Goal: Complete application form: Complete application form

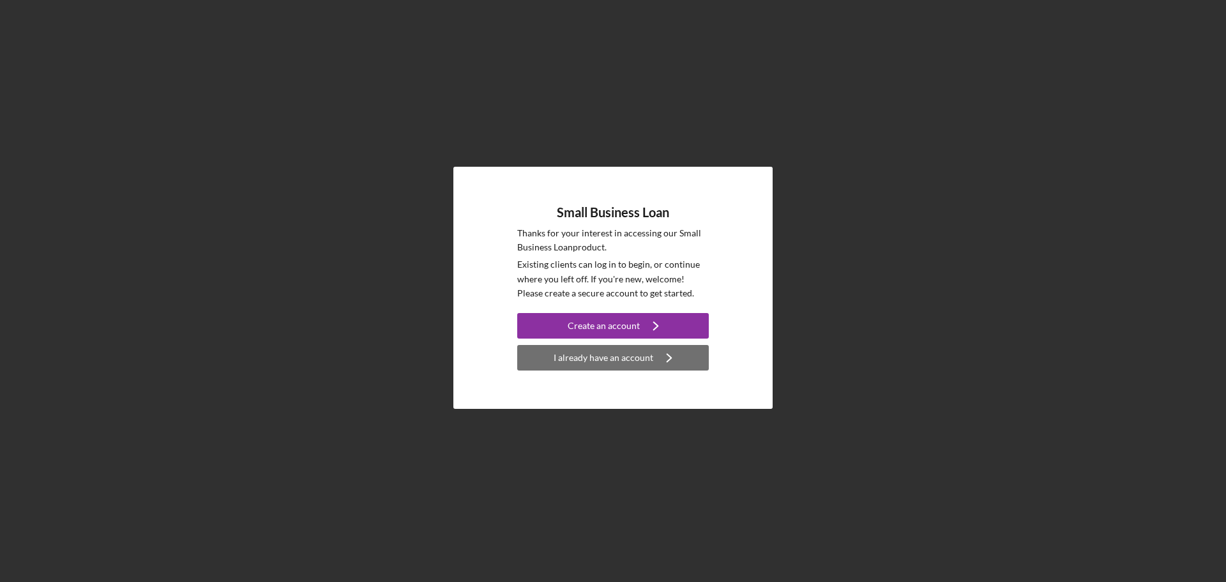
click at [607, 356] on div "I already have an account" at bounding box center [604, 358] width 100 height 26
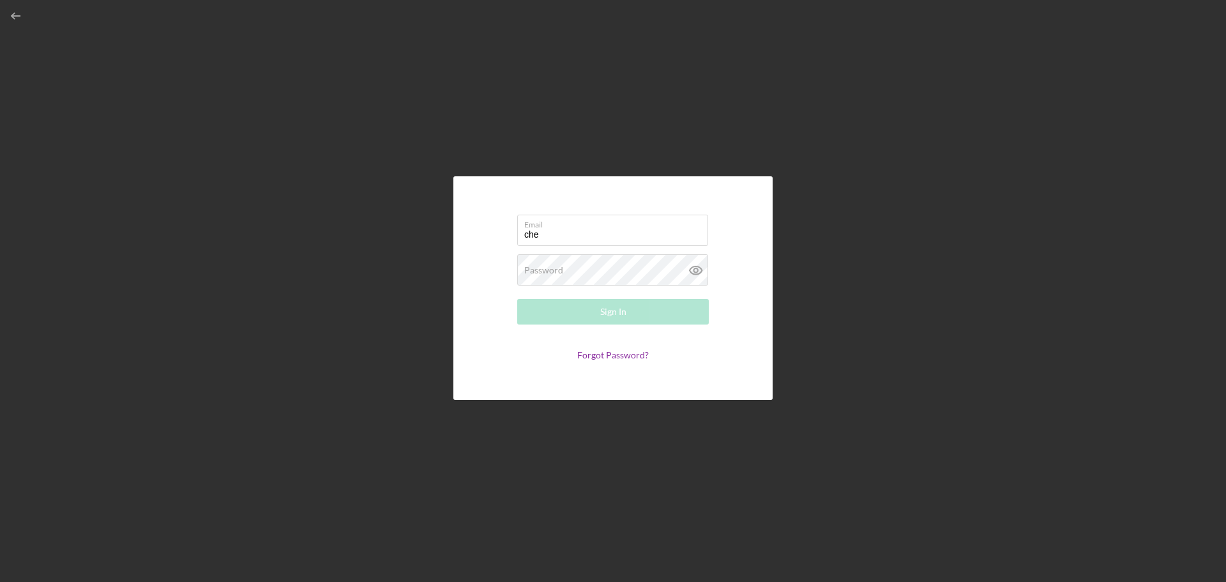
type input "[EMAIL_ADDRESS][PERSON_NAME][DOMAIN_NAME]"
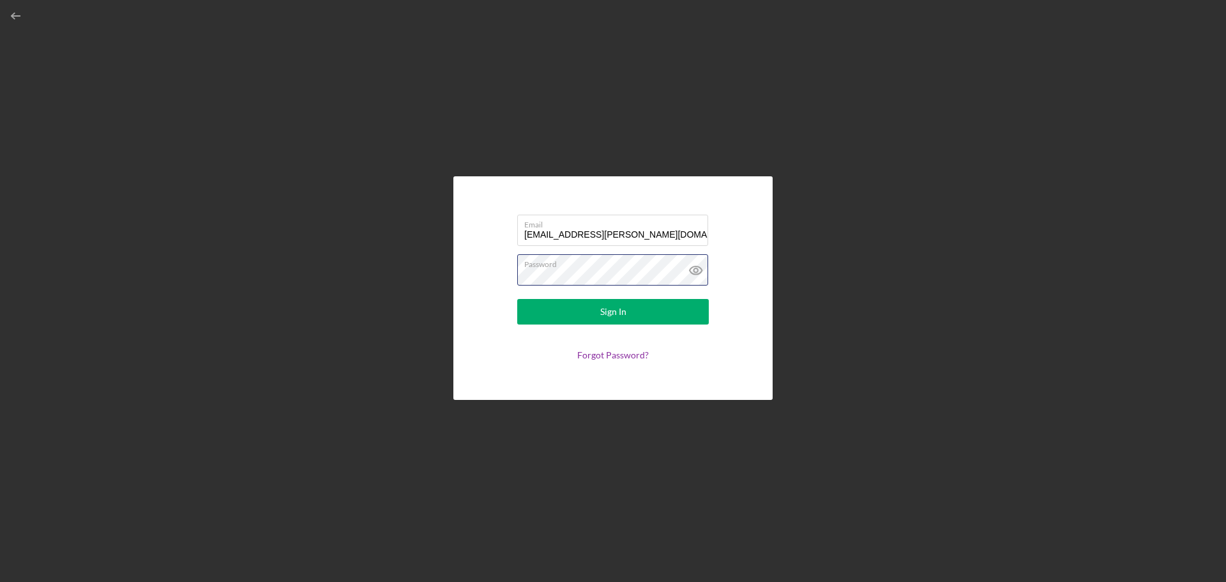
click at [517, 299] on button "Sign In" at bounding box center [613, 312] width 192 height 26
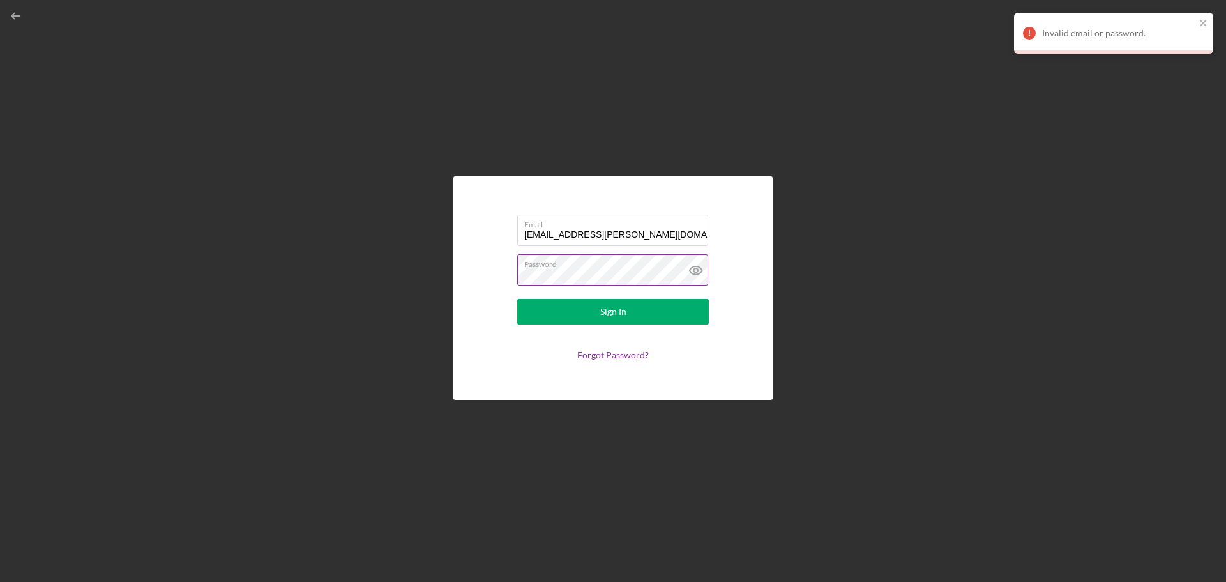
click at [517, 299] on button "Sign In" at bounding box center [613, 312] width 192 height 26
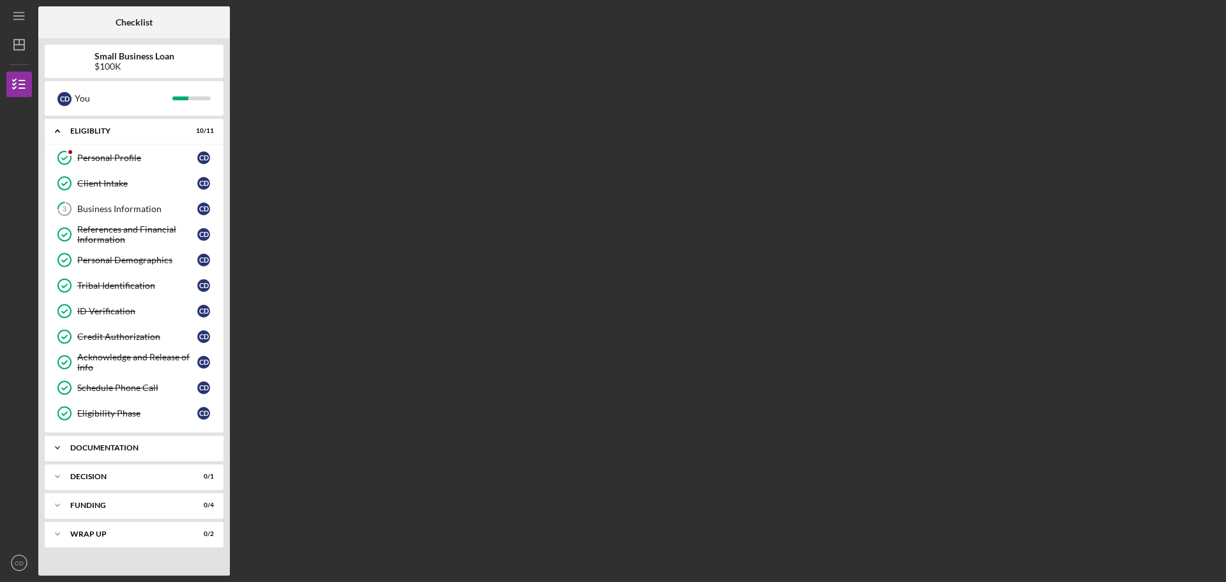
click at [122, 450] on div "Documentation" at bounding box center [138, 448] width 137 height 8
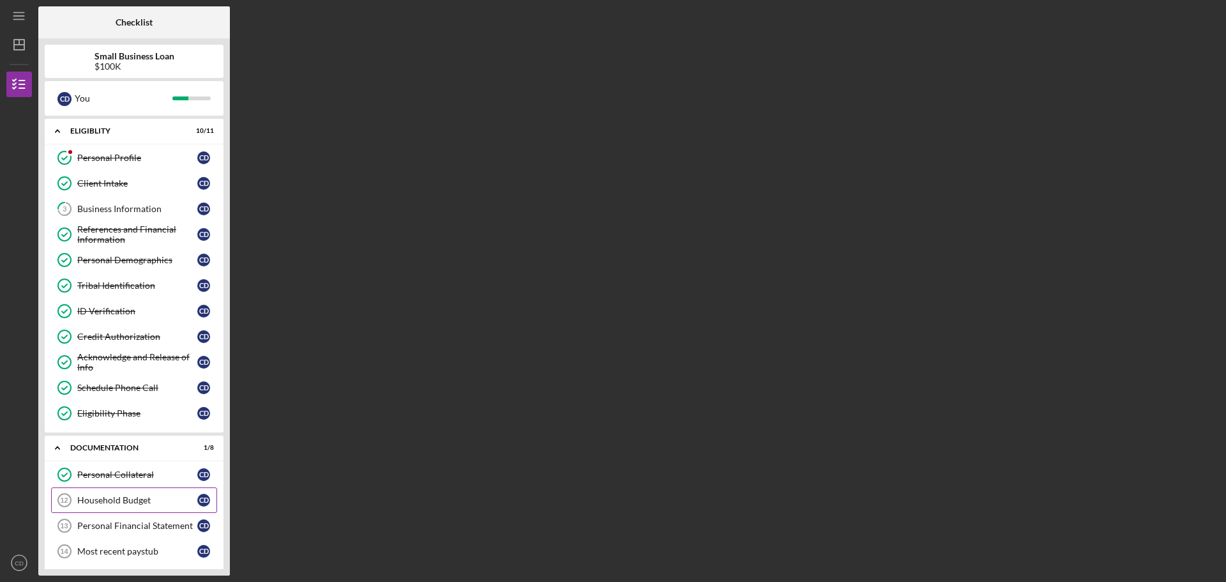
click at [113, 502] on div "Household Budget" at bounding box center [137, 500] width 120 height 10
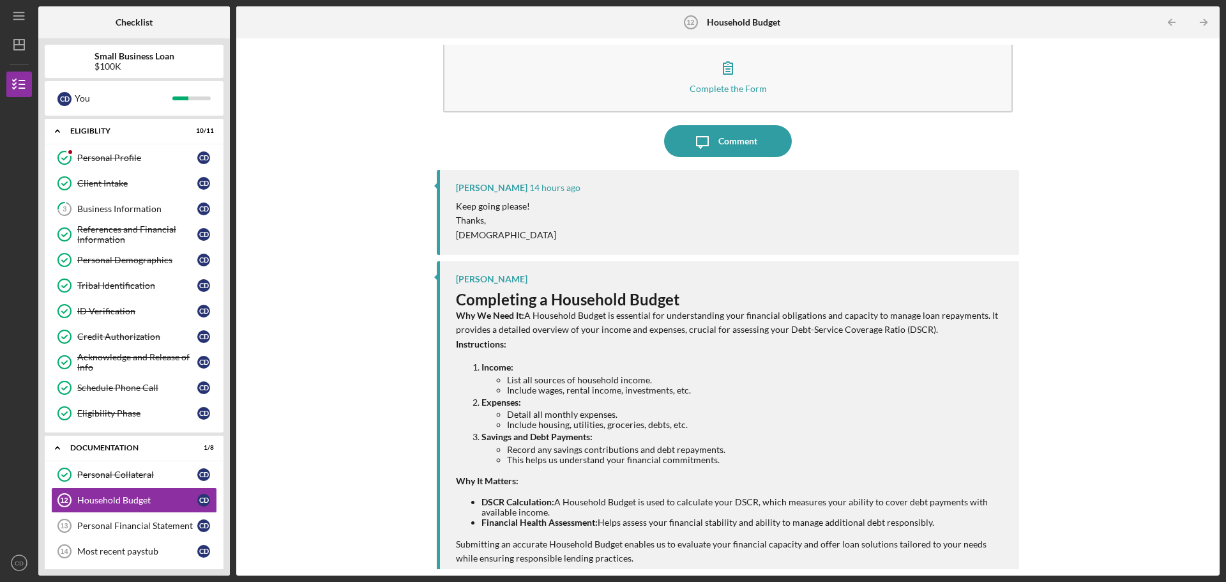
scroll to position [37, 0]
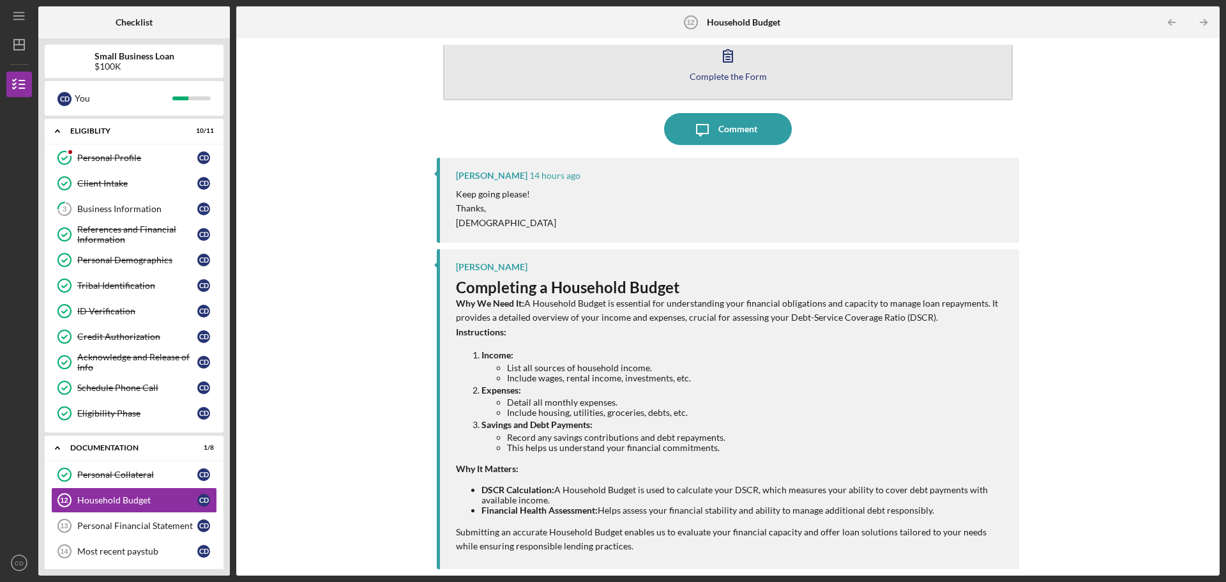
click at [727, 56] on icon "button" at bounding box center [728, 56] width 32 height 32
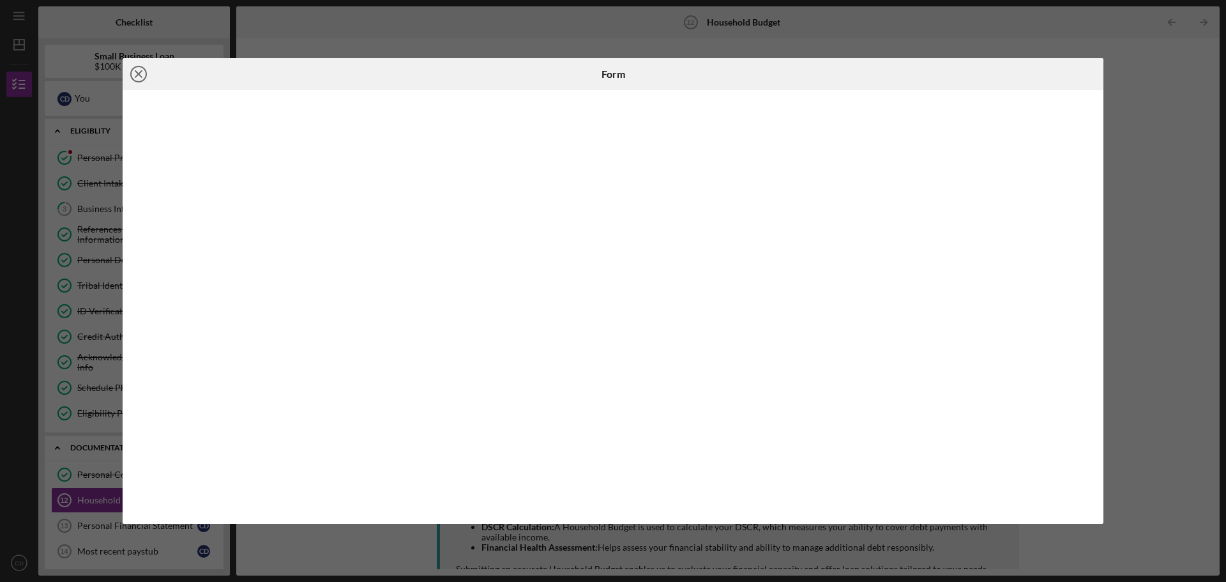
click at [131, 71] on icon "Icon/Close" at bounding box center [139, 74] width 32 height 32
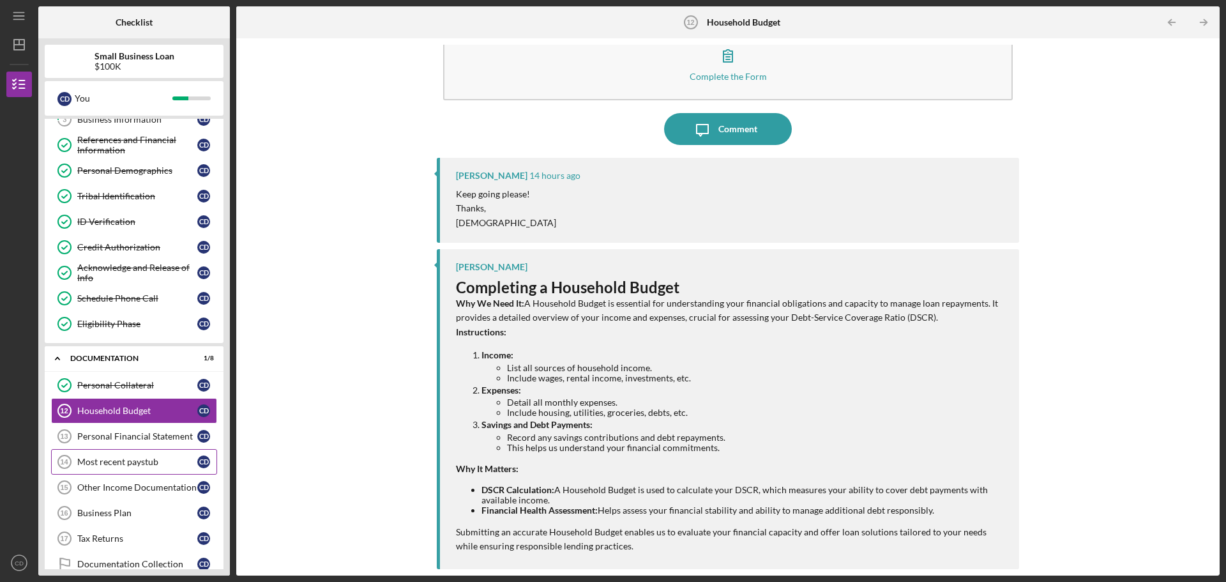
scroll to position [128, 0]
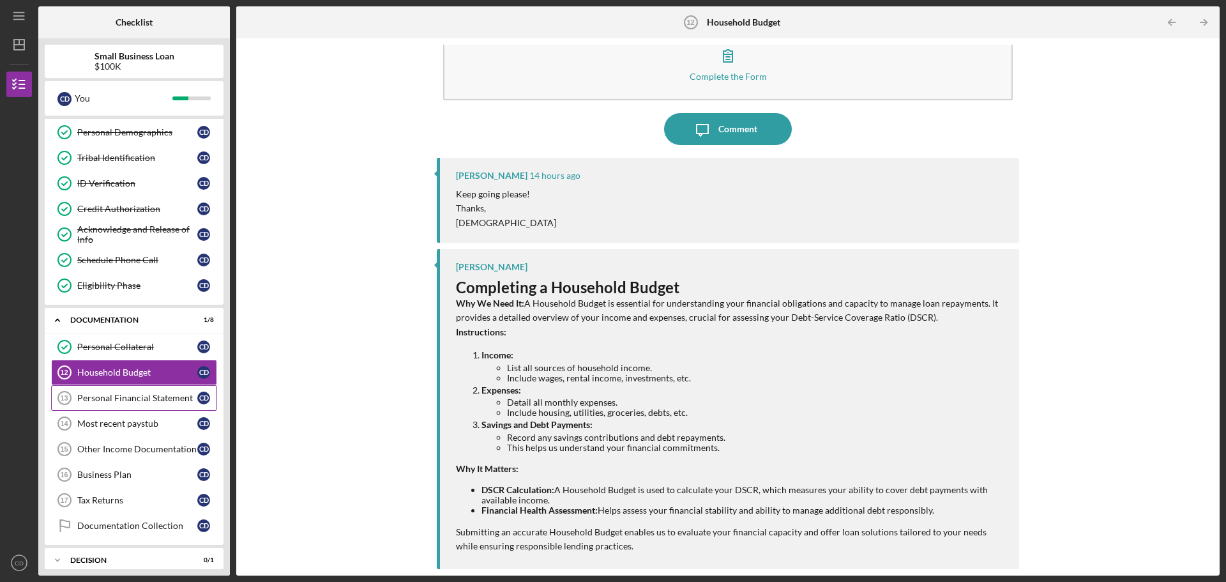
click at [119, 397] on div "Personal Financial Statement" at bounding box center [137, 398] width 120 height 10
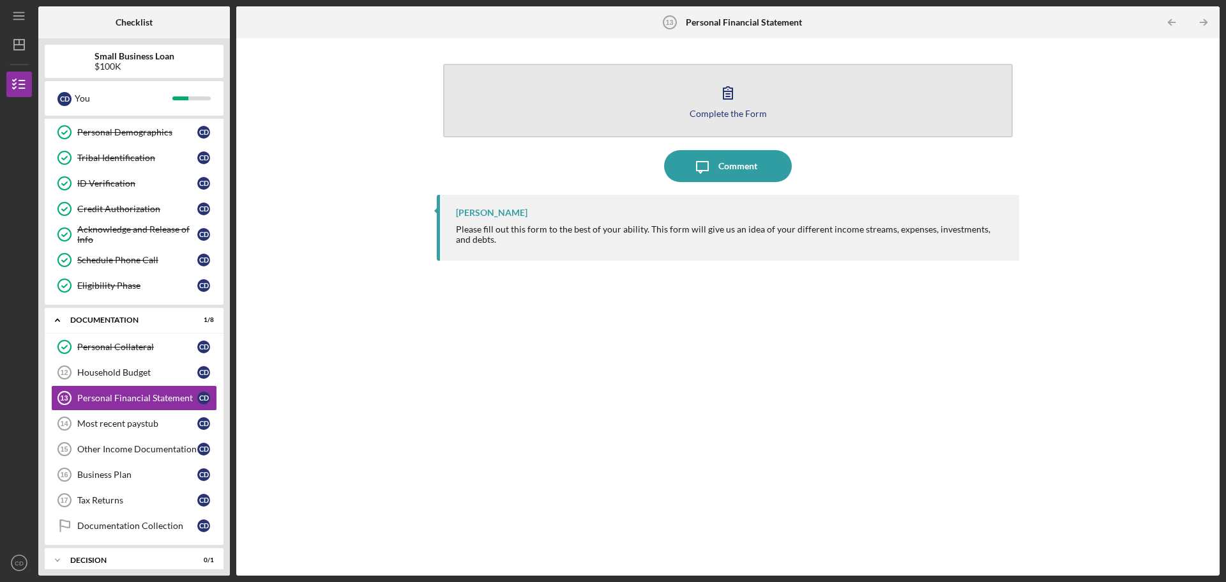
click at [729, 98] on icon "button" at bounding box center [728, 93] width 32 height 32
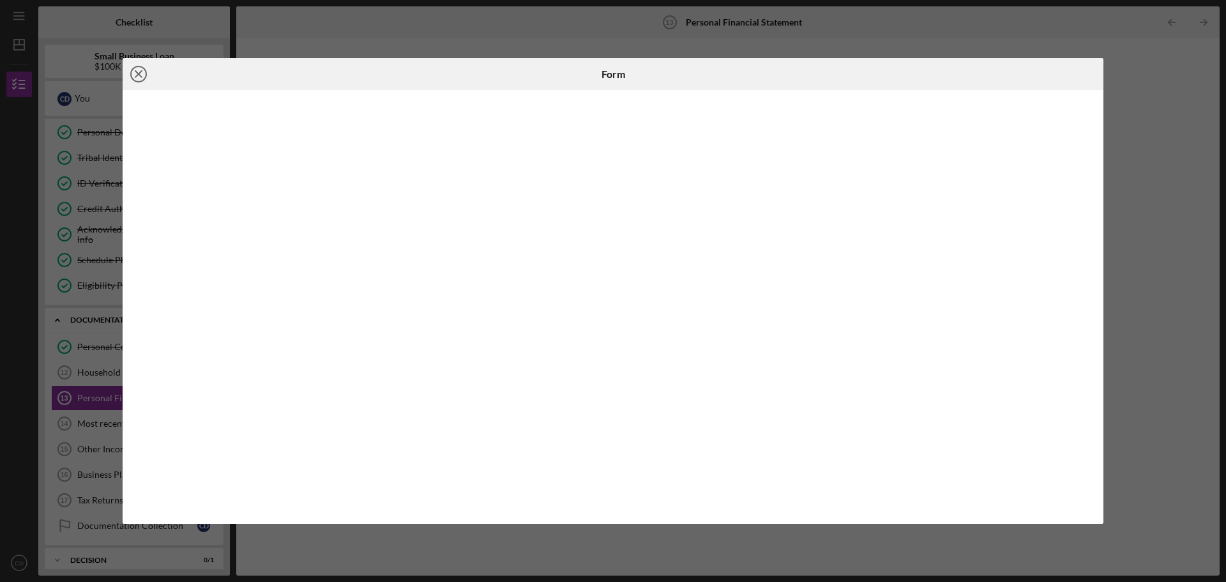
click at [141, 73] on icon "Icon/Close" at bounding box center [139, 74] width 32 height 32
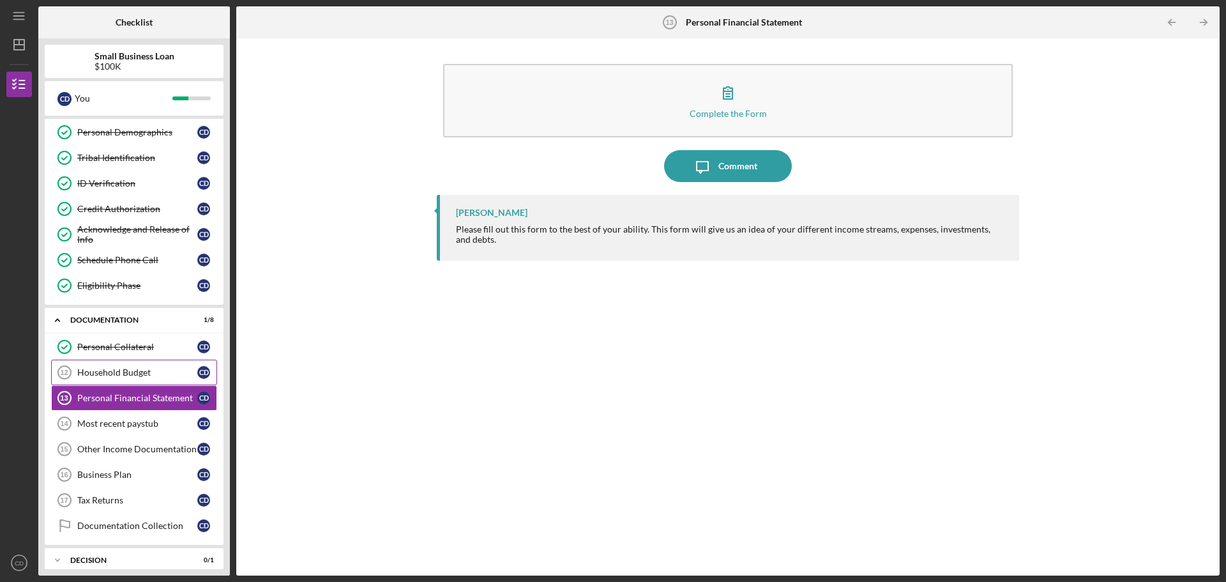
click at [116, 376] on div "Household Budget" at bounding box center [137, 372] width 120 height 10
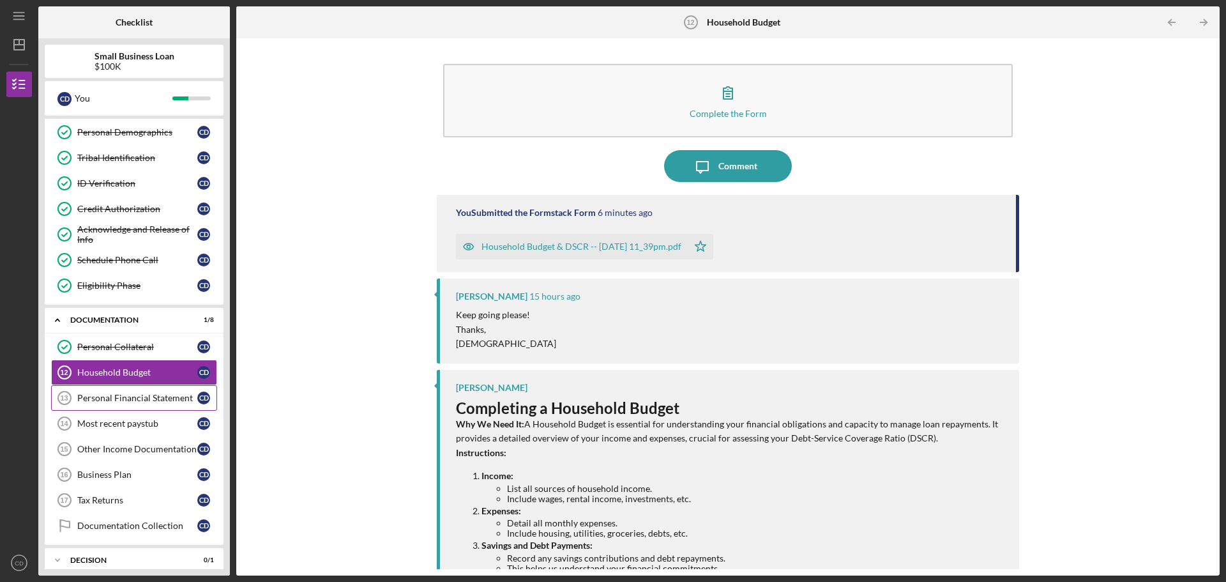
click at [111, 396] on div "Personal Financial Statement" at bounding box center [137, 398] width 120 height 10
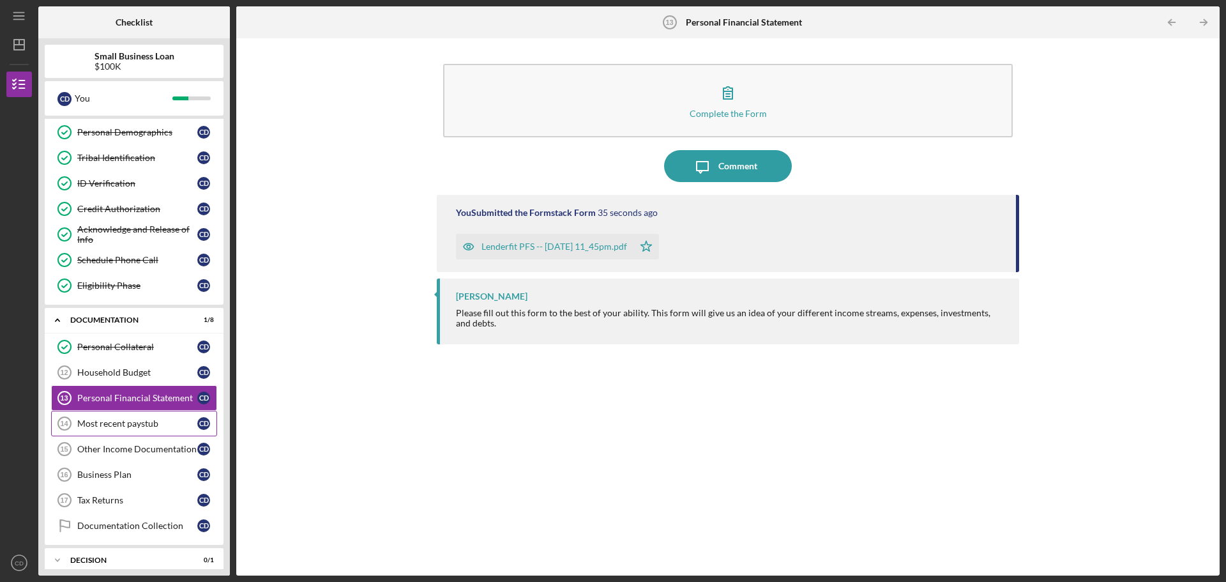
click at [111, 424] on div "Most recent paystub" at bounding box center [137, 423] width 120 height 10
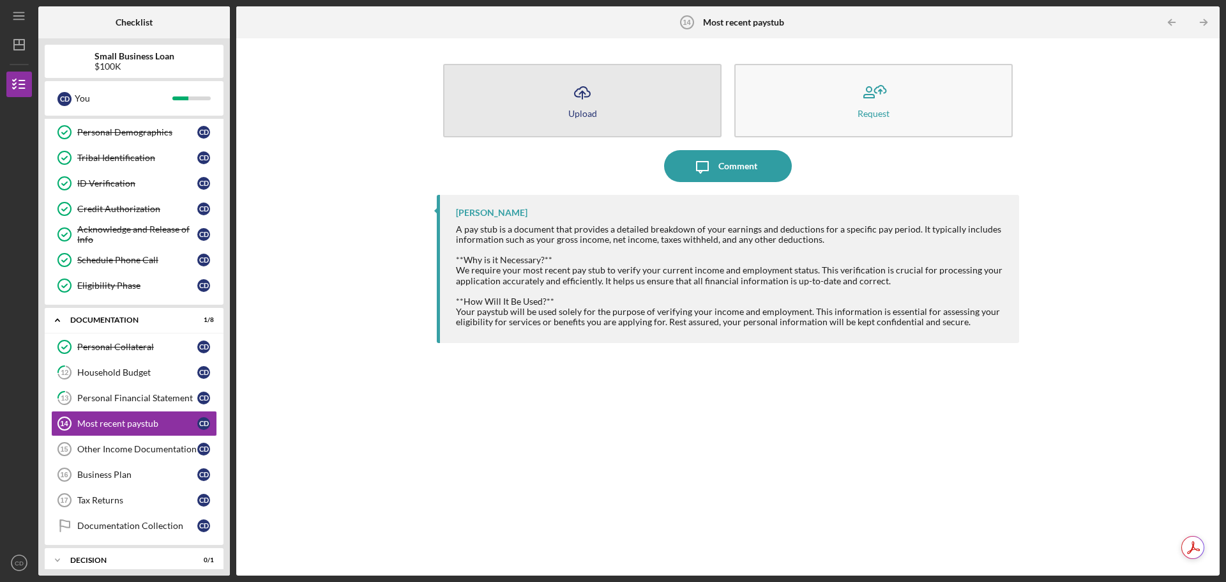
click at [590, 99] on icon "Icon/Upload" at bounding box center [582, 93] width 32 height 32
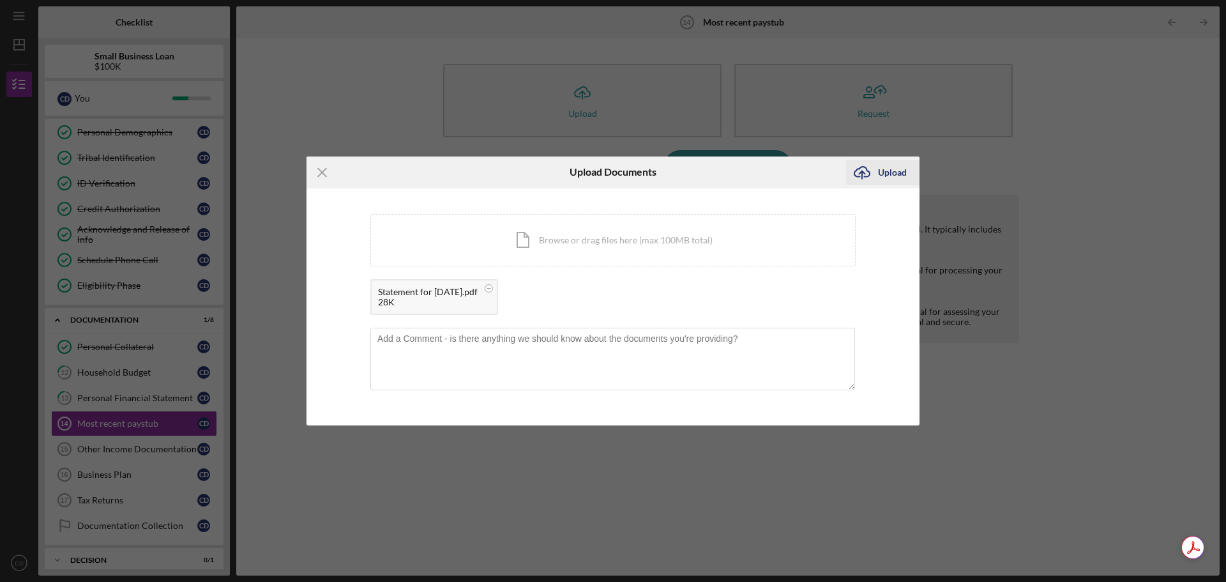
click at [891, 169] on div "Upload" at bounding box center [892, 173] width 29 height 26
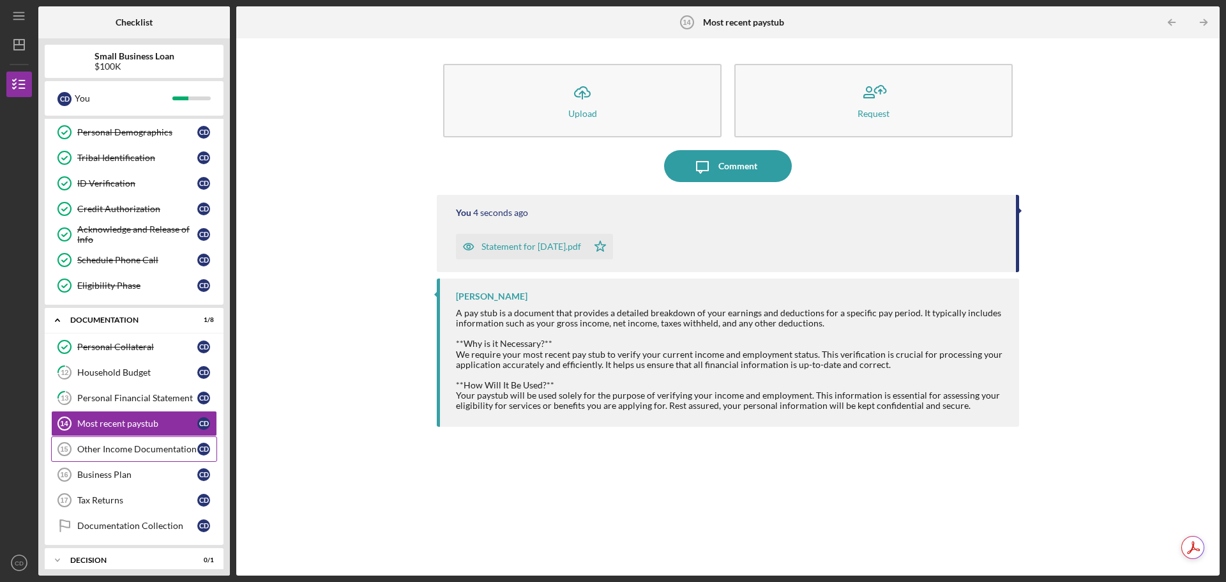
click at [129, 453] on div "Other Income Documentation" at bounding box center [137, 449] width 120 height 10
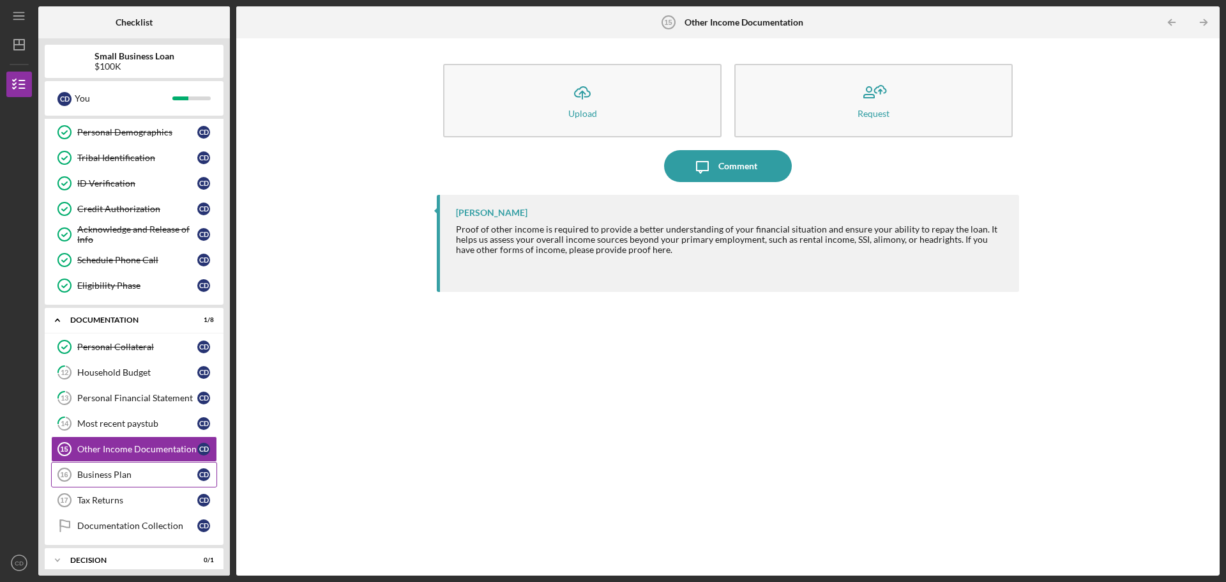
click at [130, 472] on div "Business Plan" at bounding box center [137, 474] width 120 height 10
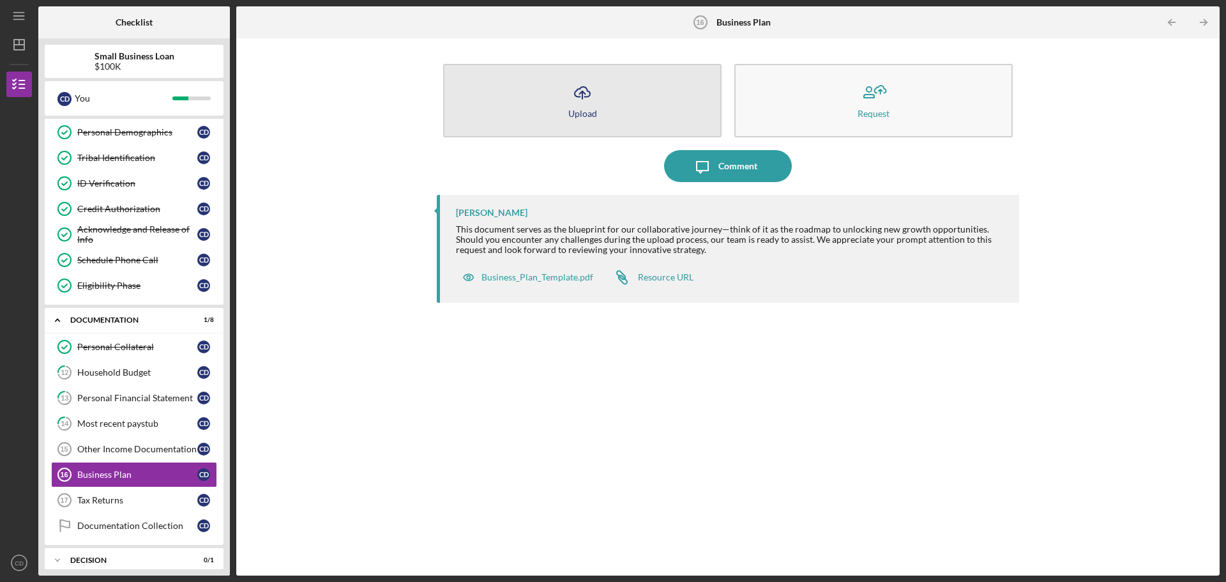
click at [587, 99] on icon "Icon/Upload" at bounding box center [582, 93] width 32 height 32
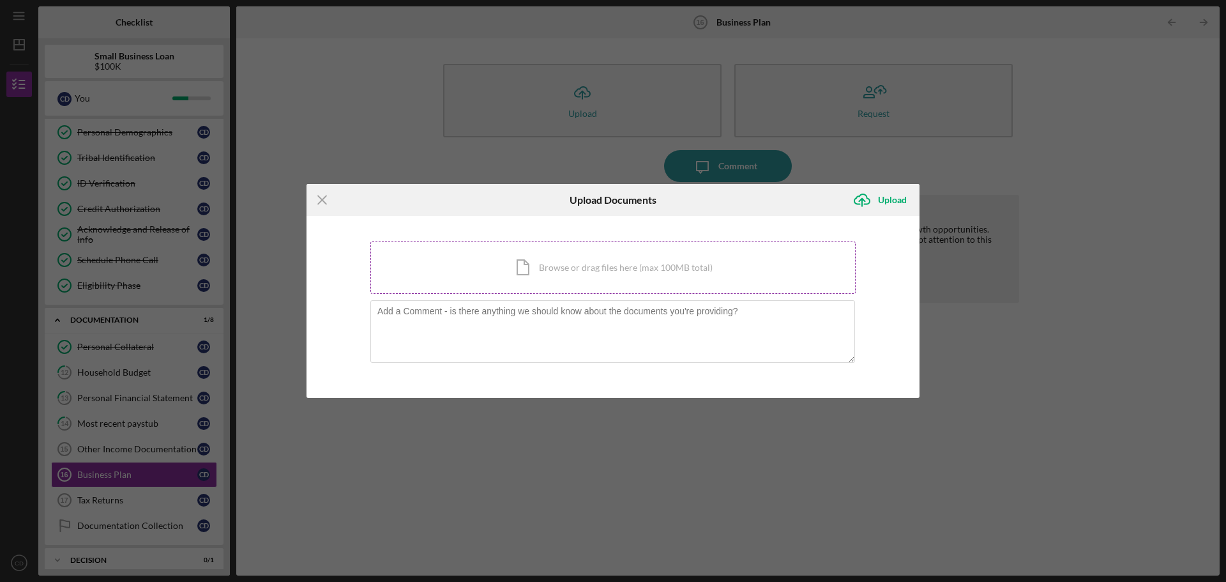
click at [601, 266] on div "Icon/Document Browse or drag files here (max 100MB total) Tap to choose files o…" at bounding box center [612, 267] width 485 height 52
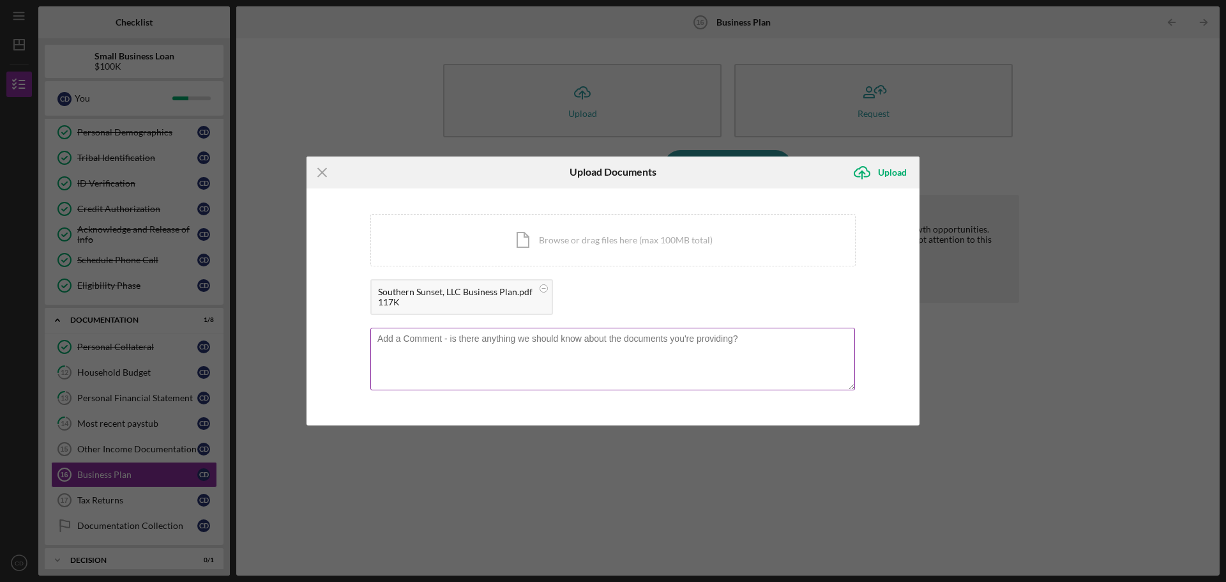
click at [468, 338] on textarea at bounding box center [612, 359] width 485 height 63
click at [807, 341] on textarea "This is my plan and for this plan I'm requesting what I initially thought. I wo…" at bounding box center [612, 359] width 485 height 63
type textarea "This is my plan and for this plan I'm requesting what I initially thought. I wo…"
click at [889, 175] on div "Upload" at bounding box center [892, 173] width 29 height 26
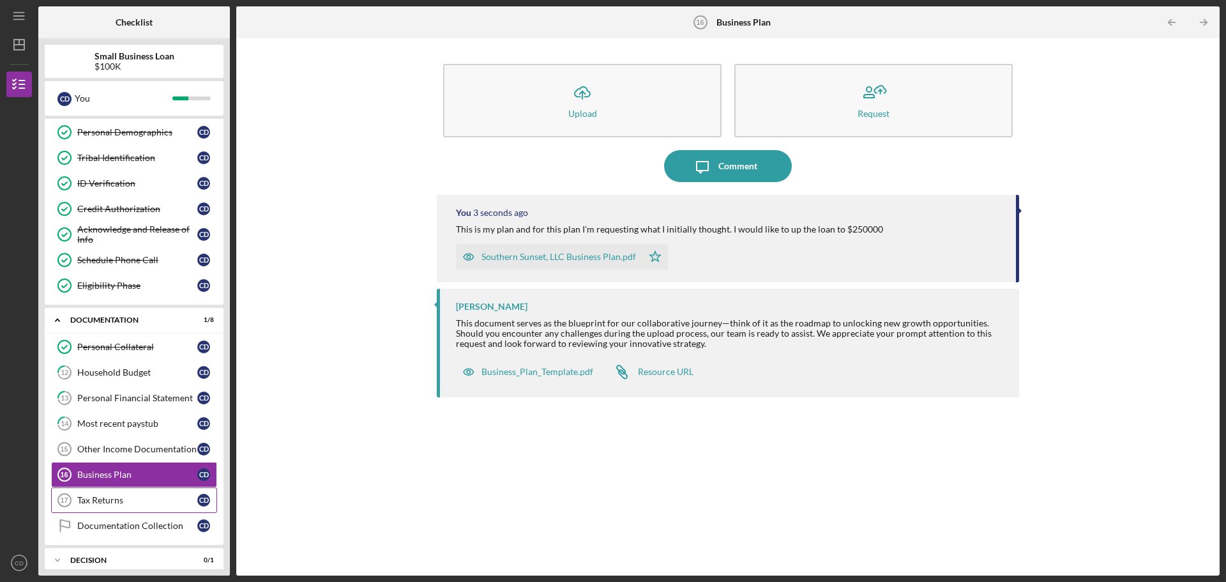
click at [125, 497] on div "Tax Returns" at bounding box center [137, 500] width 120 height 10
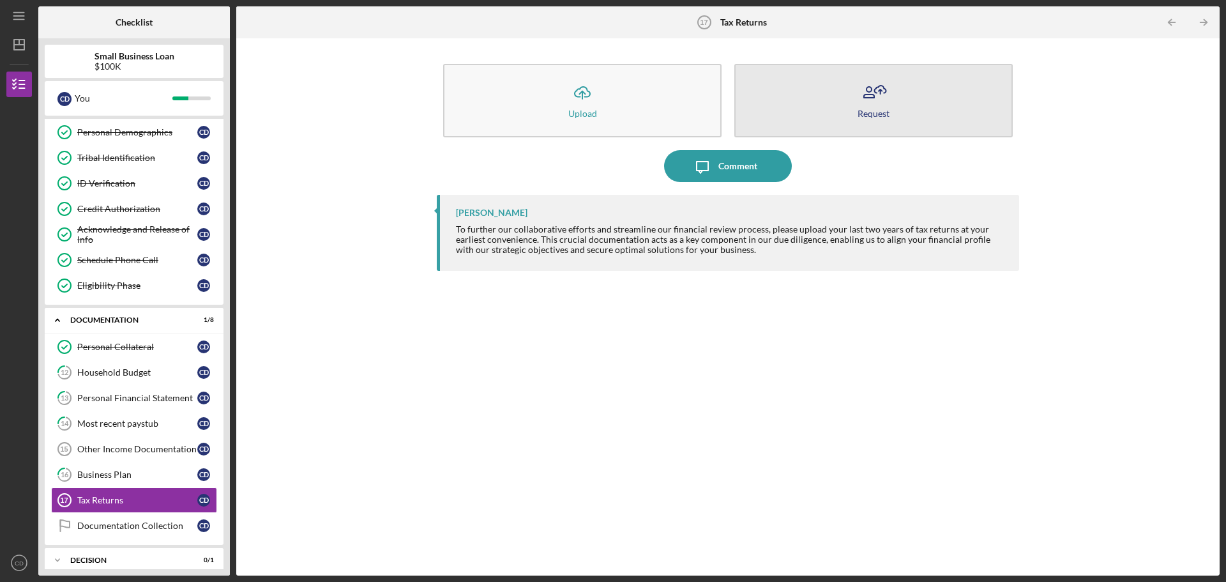
click at [874, 93] on icon "button" at bounding box center [873, 93] width 32 height 32
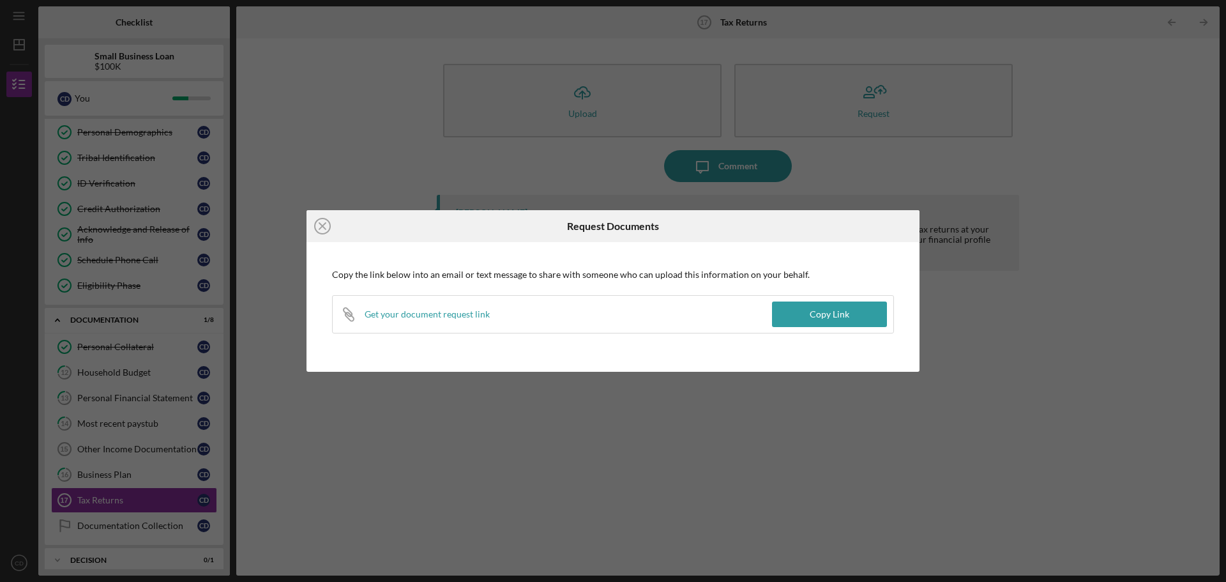
click at [1160, 273] on div "Icon/Close Request Documents Copy the link below into an email or text message …" at bounding box center [613, 291] width 1226 height 582
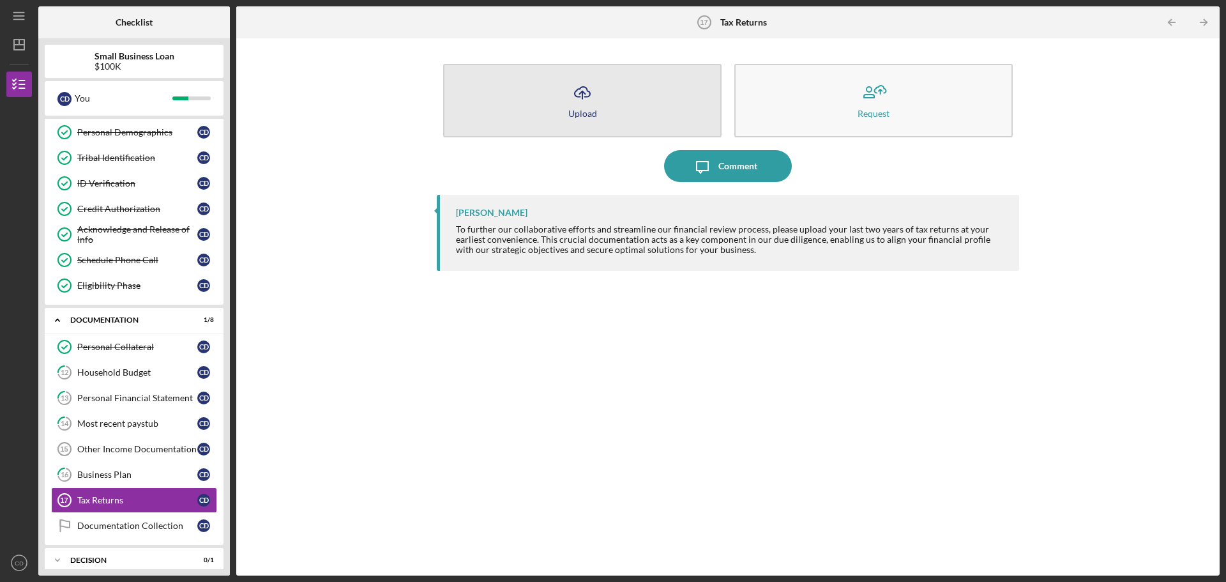
click at [584, 93] on polyline "button" at bounding box center [582, 92] width 6 height 3
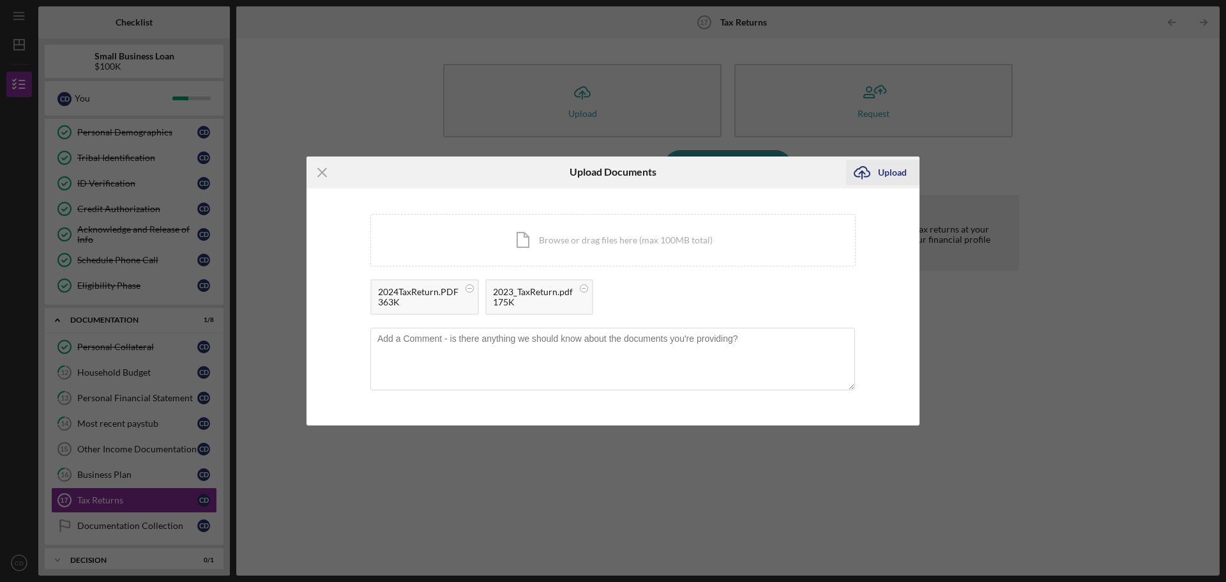
click at [896, 175] on div "Upload" at bounding box center [892, 173] width 29 height 26
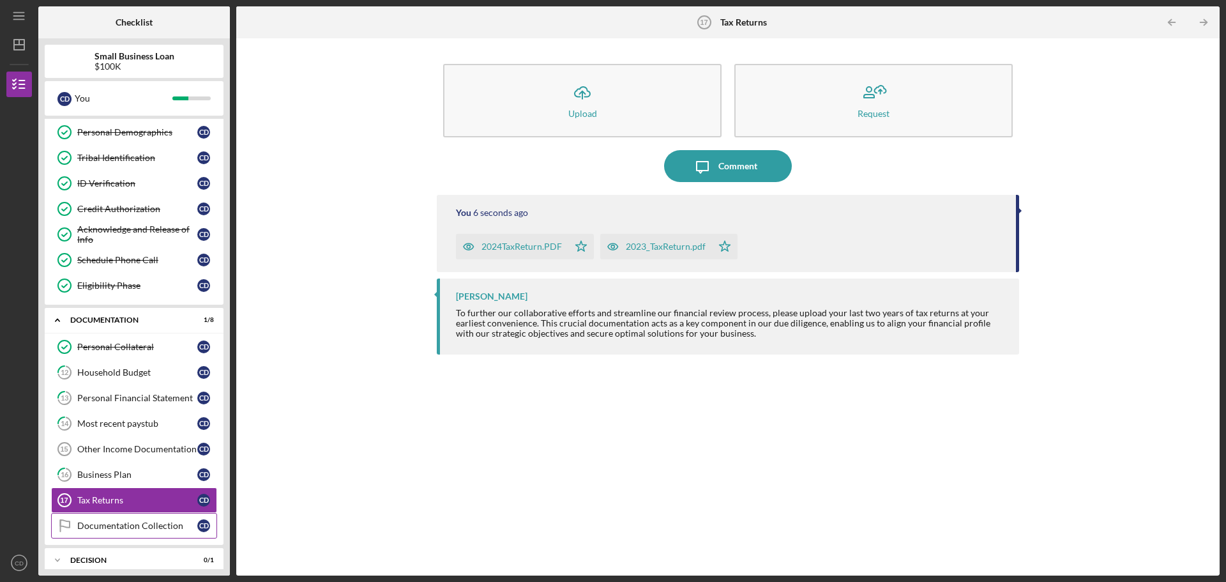
click at [129, 523] on div "Documentation Collection" at bounding box center [137, 525] width 120 height 10
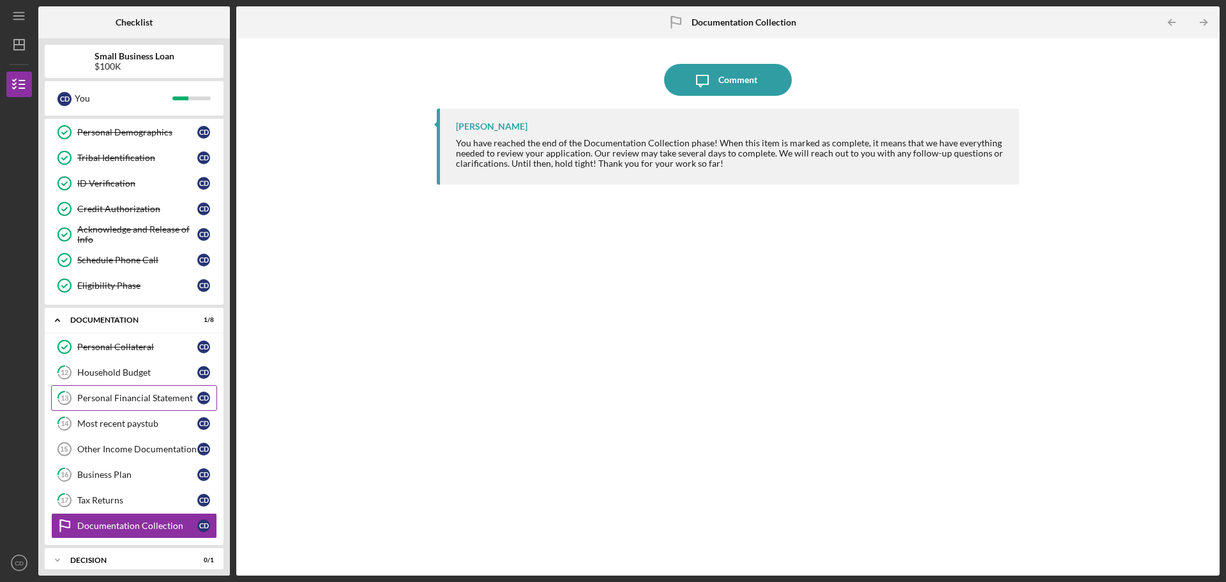
click at [121, 397] on div "Personal Financial Statement" at bounding box center [137, 398] width 120 height 10
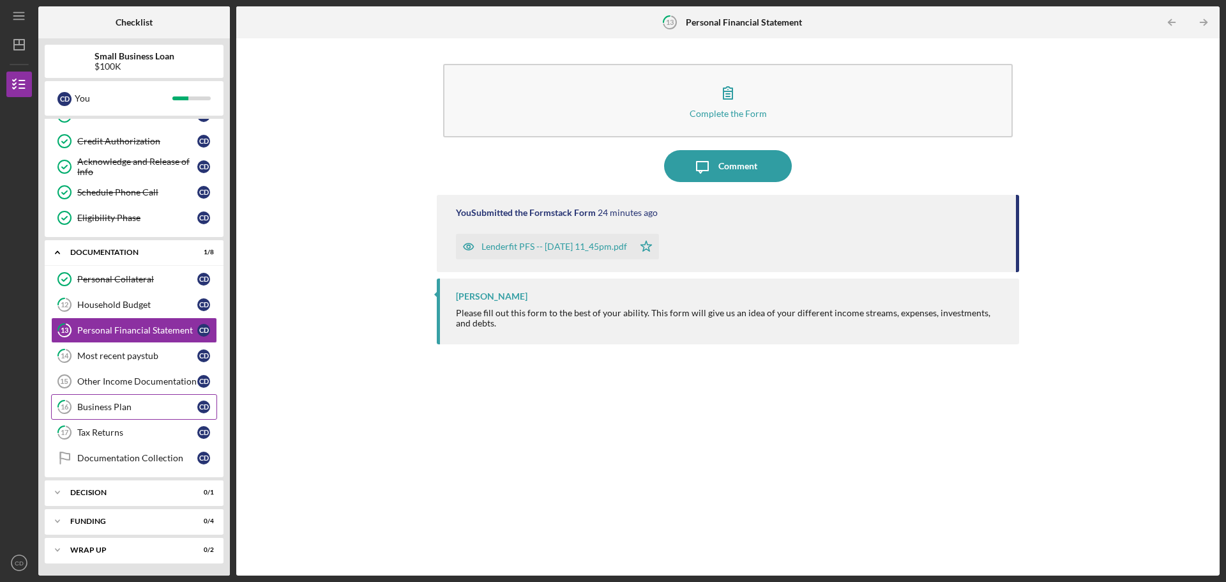
scroll to position [196, 0]
click at [114, 301] on div "Household Budget" at bounding box center [137, 304] width 120 height 10
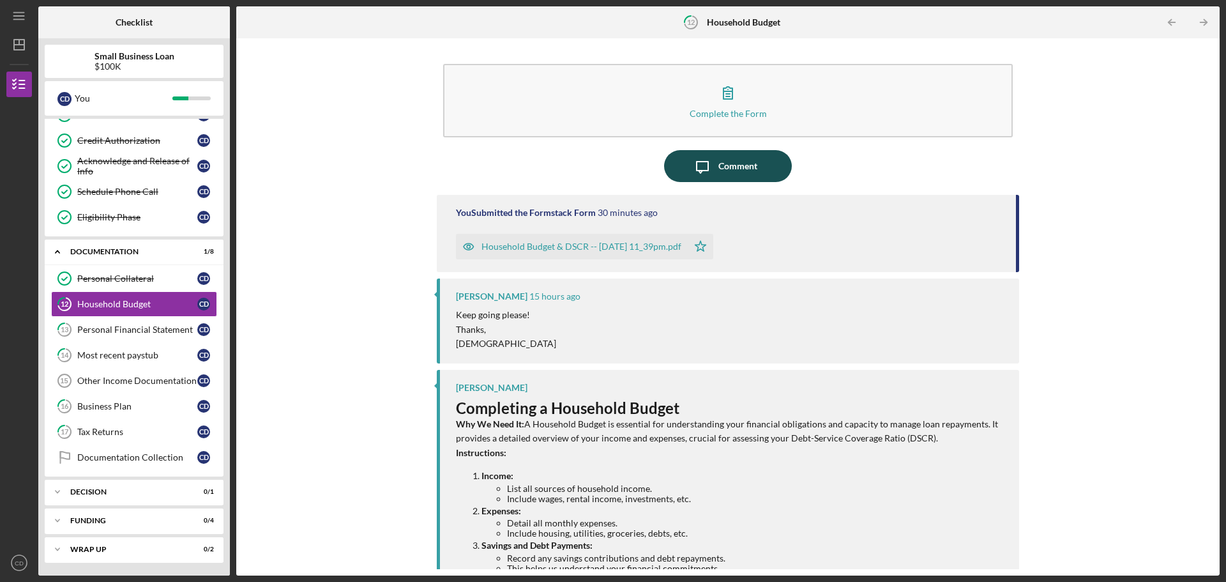
click at [744, 169] on div "Comment" at bounding box center [737, 166] width 39 height 32
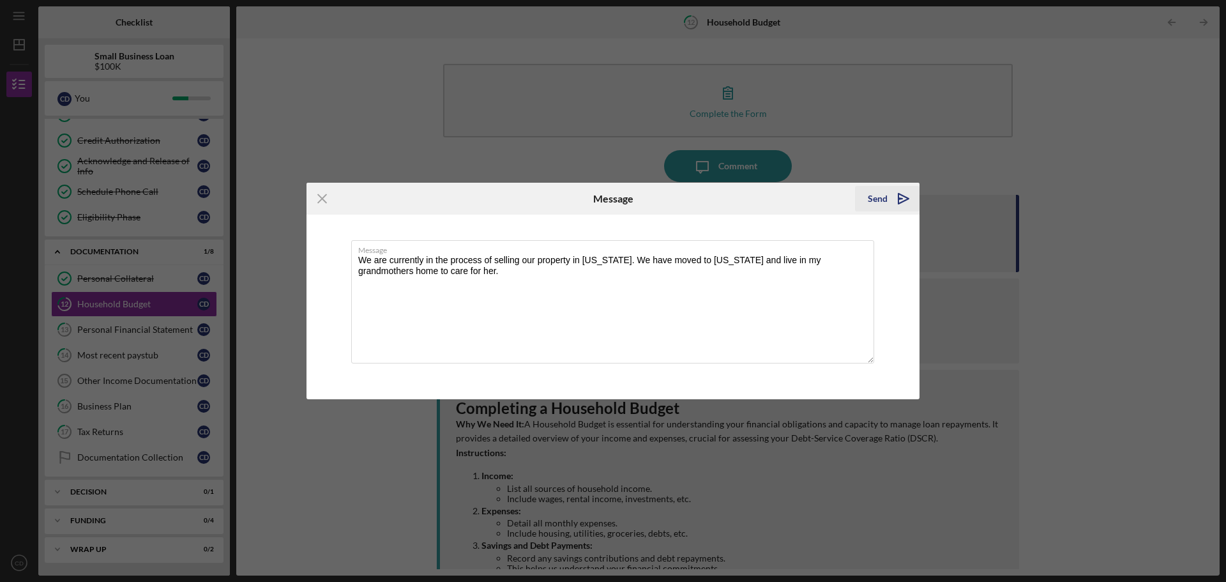
type textarea "We are currently in the process of selling our property in [US_STATE]. We have …"
click at [886, 200] on div "Send" at bounding box center [878, 199] width 20 height 26
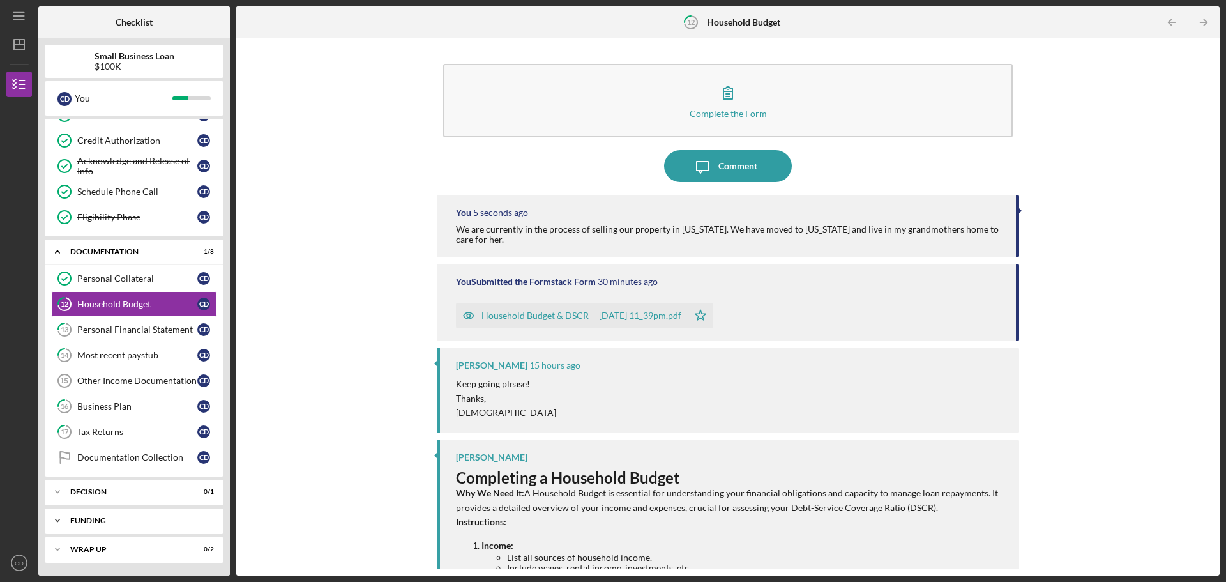
click at [125, 523] on div "Funding" at bounding box center [138, 521] width 137 height 8
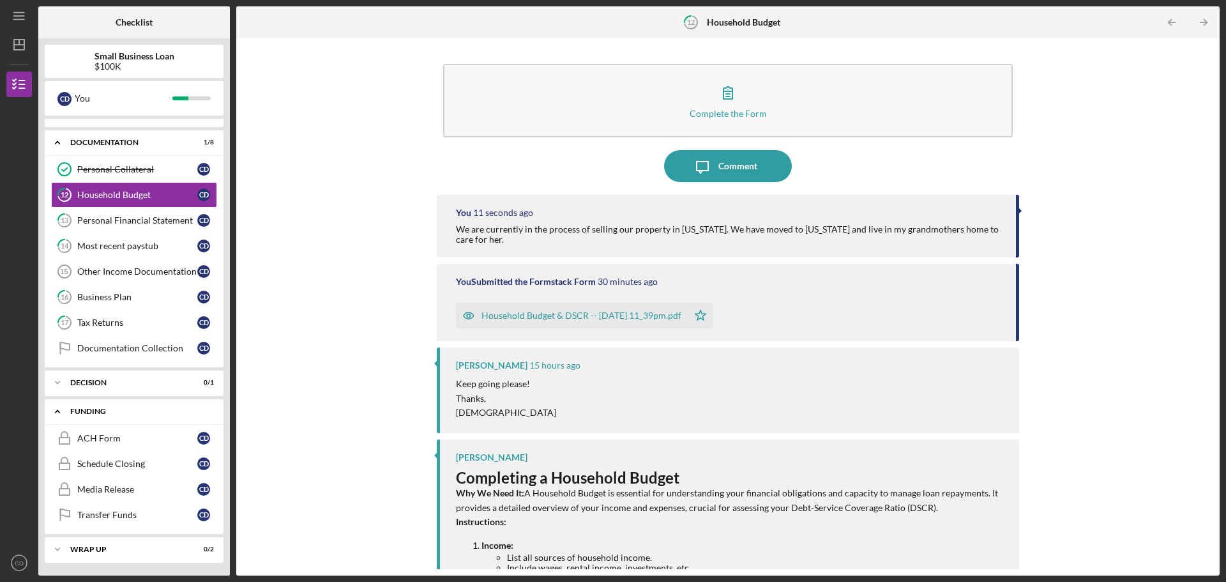
click at [108, 414] on div "Funding" at bounding box center [138, 411] width 137 height 8
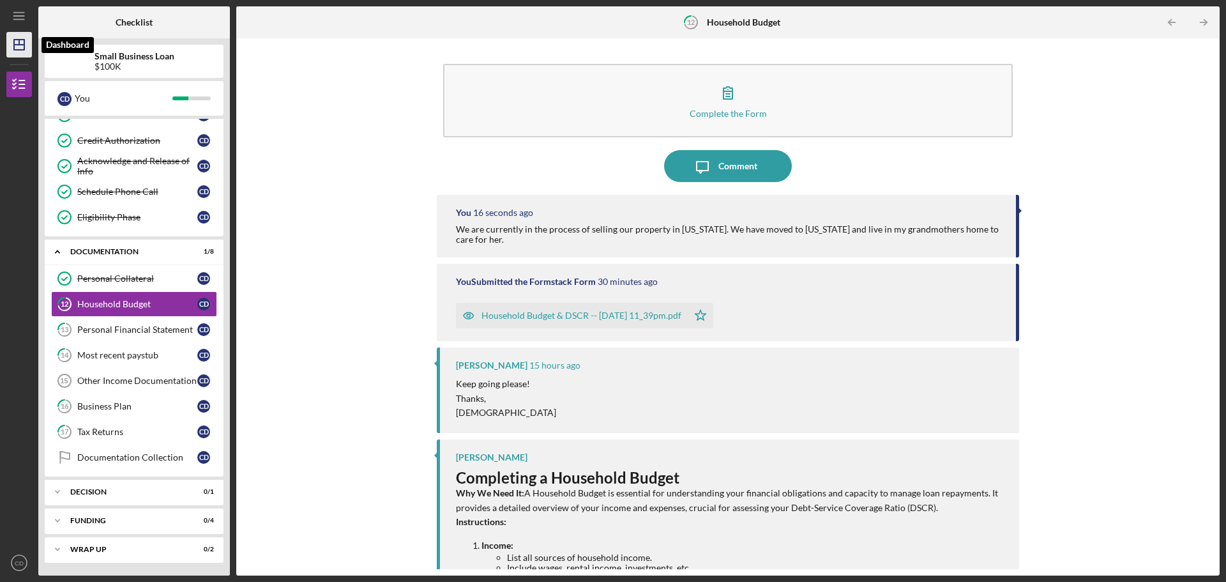
click at [16, 45] on line "button" at bounding box center [19, 45] width 10 height 0
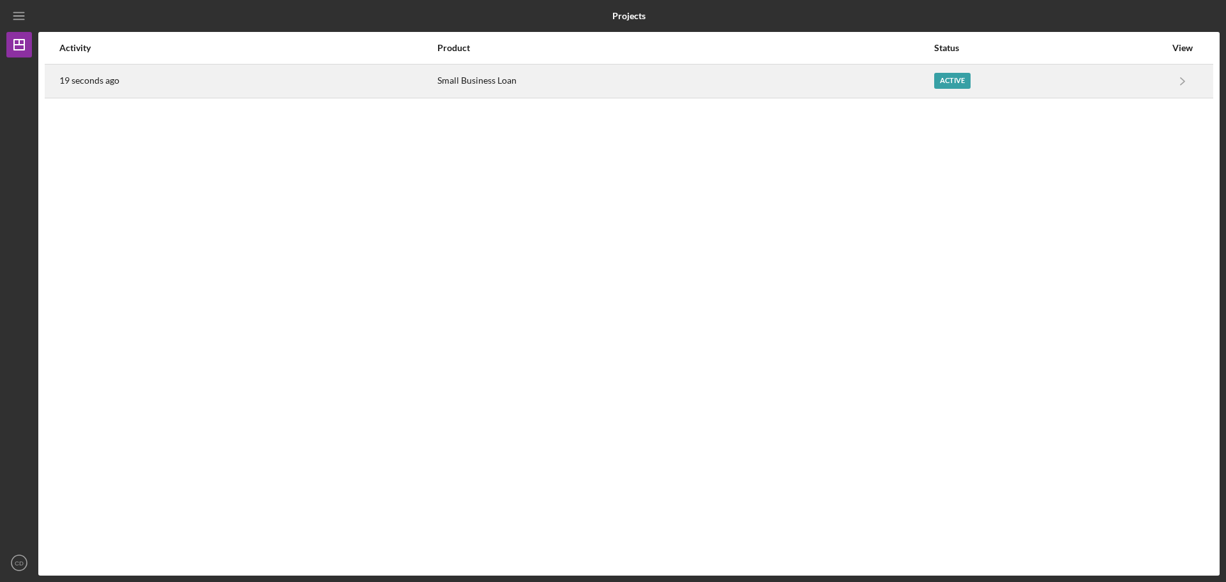
click at [750, 81] on div "Small Business Loan" at bounding box center [684, 81] width 495 height 32
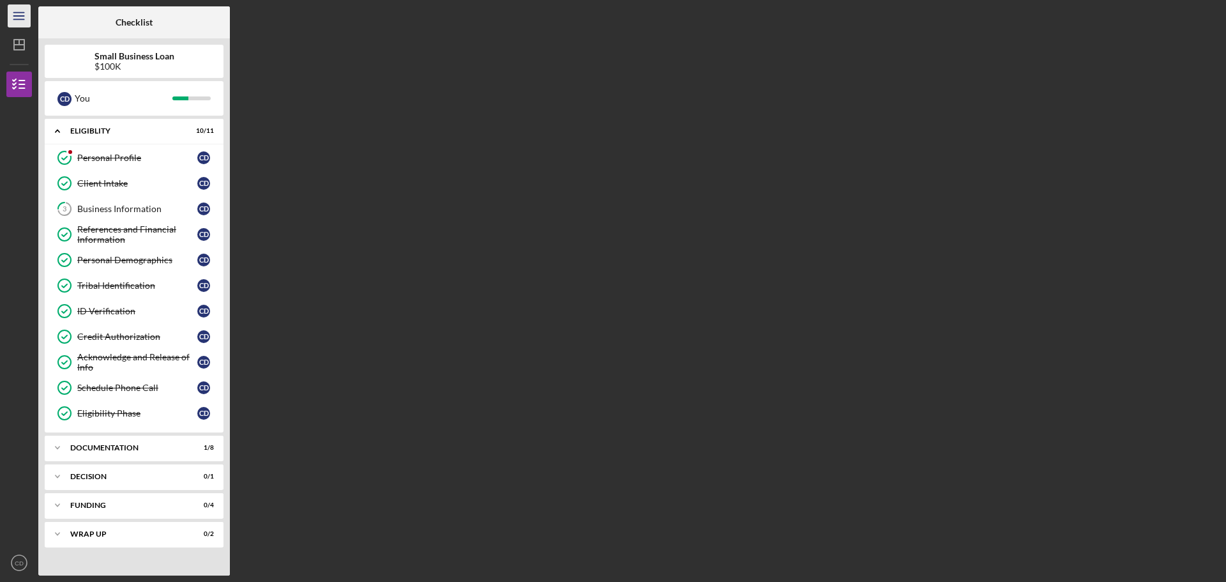
click at [18, 13] on line "button" at bounding box center [18, 13] width 10 height 0
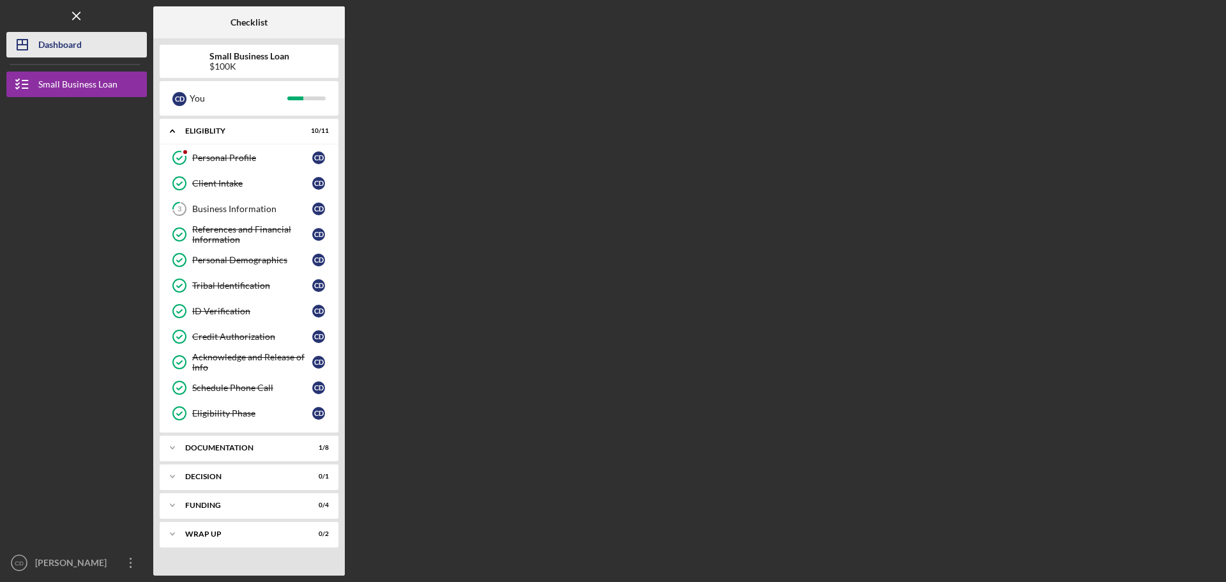
click at [61, 49] on div "Dashboard" at bounding box center [59, 46] width 43 height 29
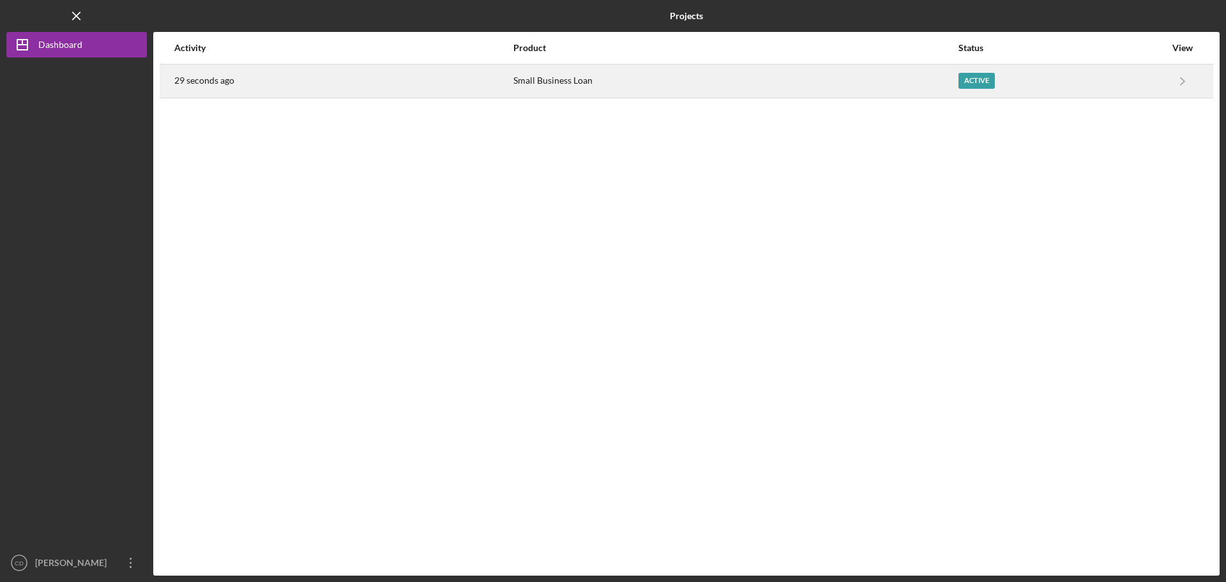
click at [651, 86] on div "Small Business Loan" at bounding box center [735, 81] width 444 height 32
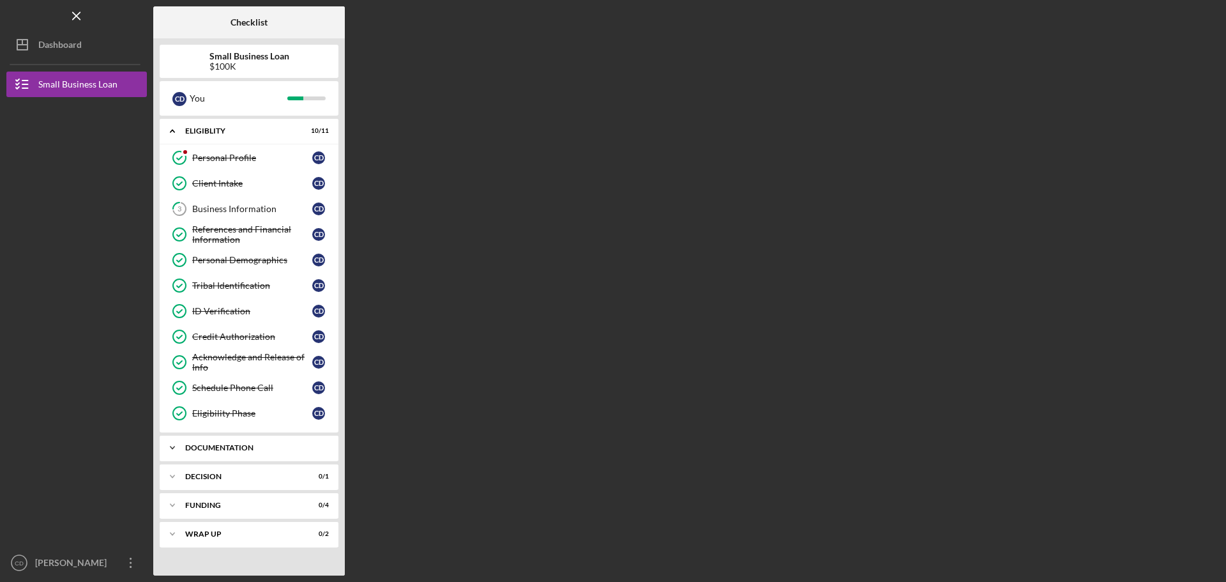
click at [227, 447] on div "Documentation" at bounding box center [253, 448] width 137 height 8
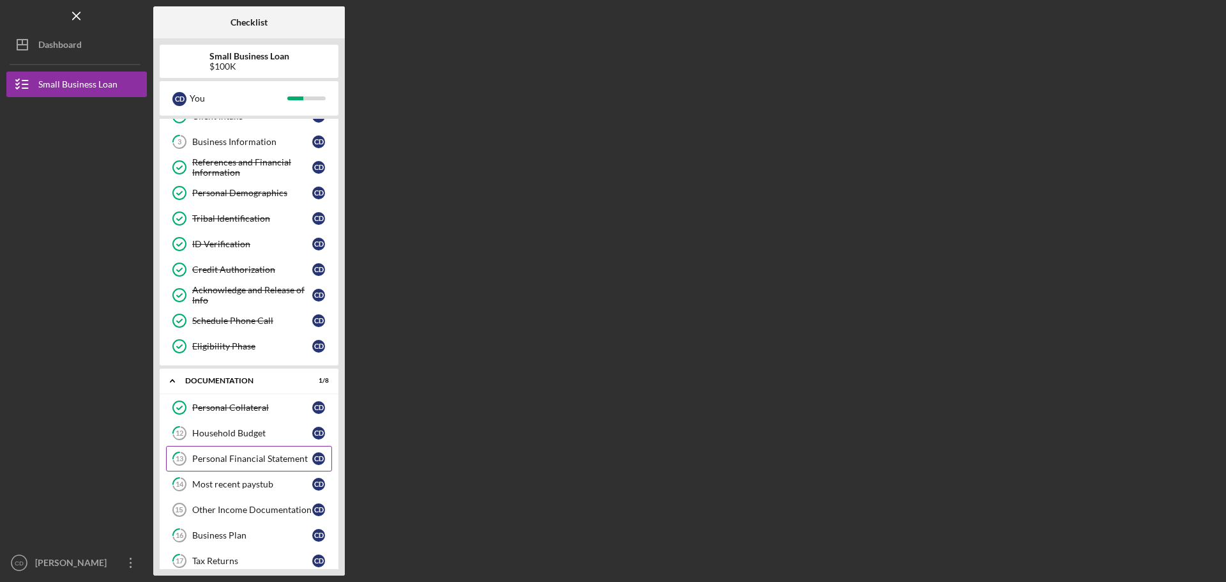
scroll to position [128, 0]
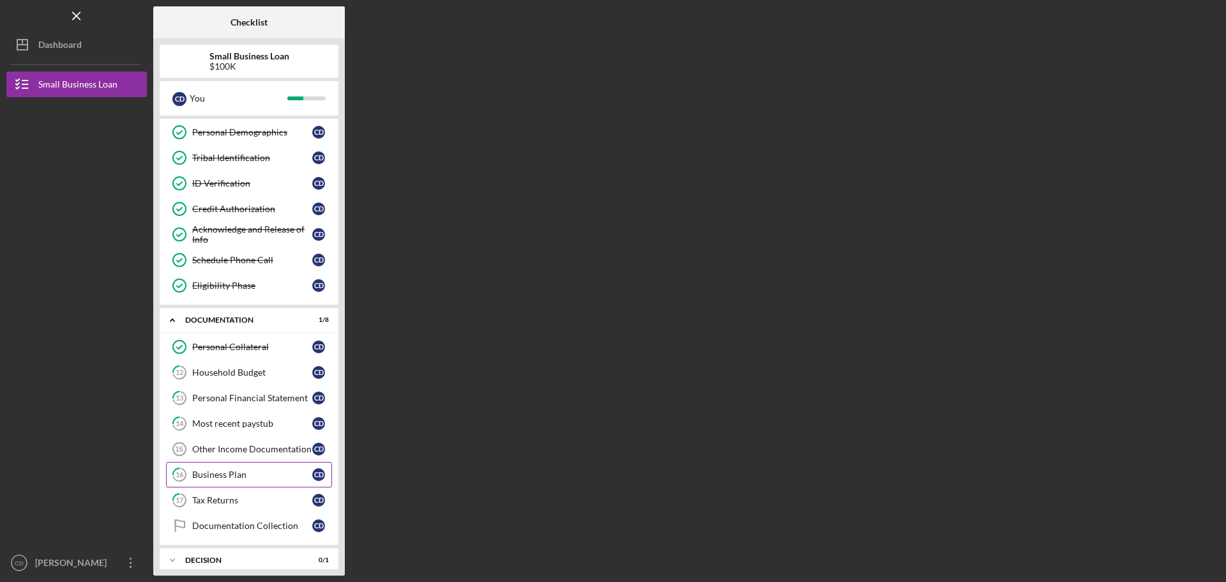
click at [225, 474] on div "Business Plan" at bounding box center [252, 474] width 120 height 10
